Goal: Entertainment & Leisure: Consume media (video, audio)

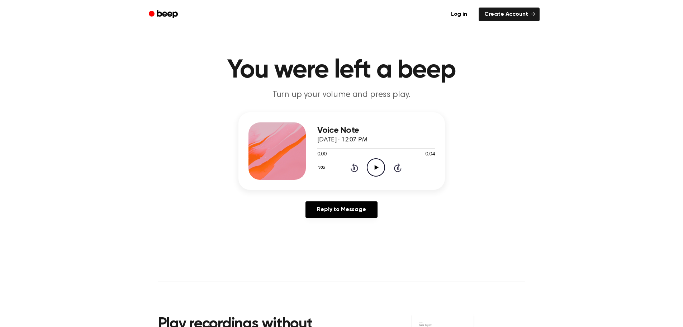
click at [373, 165] on icon "Play Audio" at bounding box center [376, 167] width 18 height 18
drag, startPoint x: 378, startPoint y: 164, endPoint x: 338, endPoint y: 133, distance: 50.3
click at [378, 164] on icon "Play Audio" at bounding box center [376, 167] width 18 height 18
click at [377, 168] on icon at bounding box center [377, 167] width 4 height 5
click at [375, 169] on icon "Play Audio" at bounding box center [376, 167] width 18 height 18
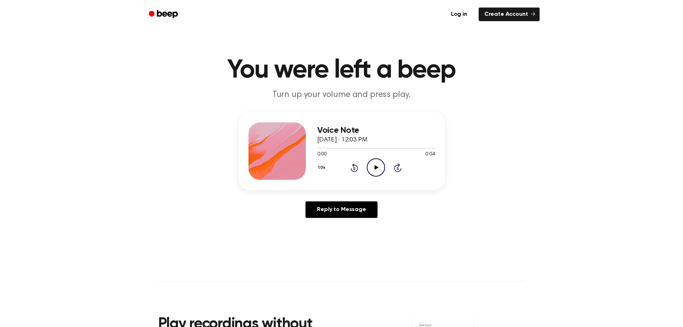
click at [378, 170] on icon "Play Audio" at bounding box center [376, 167] width 18 height 18
drag, startPoint x: 379, startPoint y: 164, endPoint x: 245, endPoint y: 61, distance: 169.4
click at [378, 164] on icon "Play Audio" at bounding box center [376, 167] width 18 height 18
click at [375, 162] on icon "Play Audio" at bounding box center [376, 167] width 18 height 18
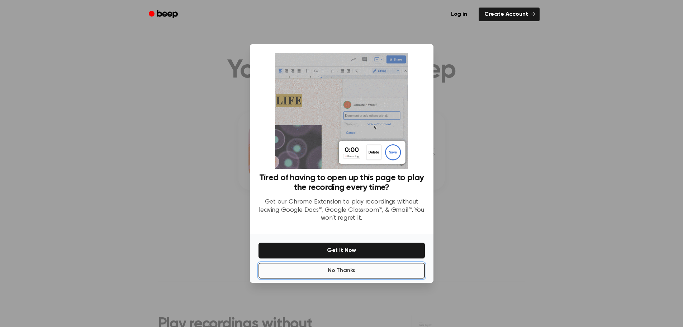
click at [336, 271] on button "No Thanks" at bounding box center [342, 271] width 166 height 16
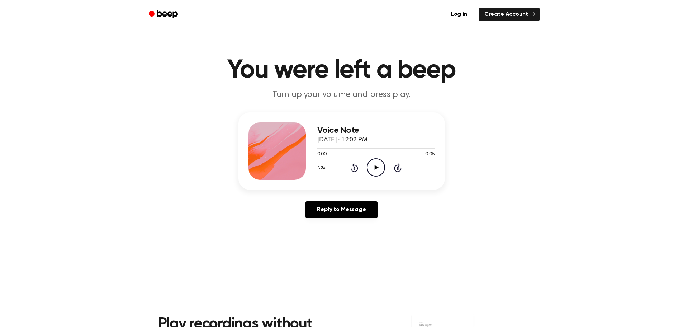
click at [376, 162] on icon "Play Audio" at bounding box center [376, 167] width 18 height 18
click at [378, 169] on icon "Play Audio" at bounding box center [376, 167] width 18 height 18
